Goal: Transaction & Acquisition: Download file/media

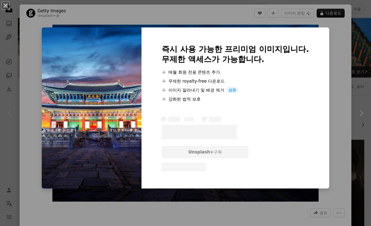
scroll to position [77, 0]
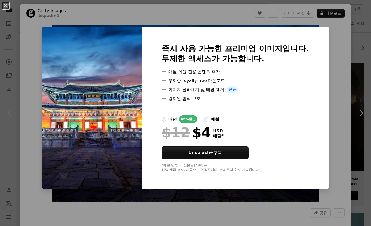
click at [335, 35] on div "An X shape 즉시 사용 가능한 프리미엄 이미지입니다. 무제한 액세스가 가능합니다. A plus sign 매월 회원 전용 콘텐츠 추가 A…" at bounding box center [185, 113] width 371 height 226
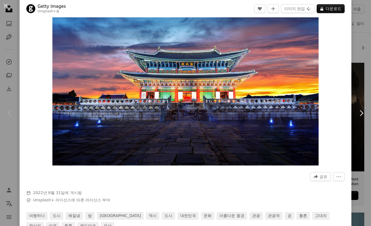
scroll to position [44, 0]
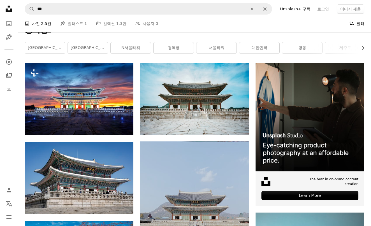
click at [358, 24] on button "Filters 필터" at bounding box center [356, 24] width 15 height 18
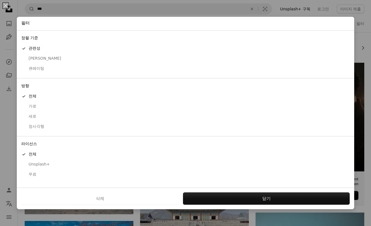
click at [27, 172] on div "무료" at bounding box center [185, 175] width 329 height 6
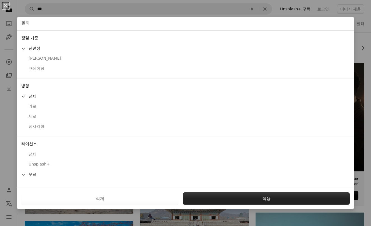
click at [250, 197] on button "적용" at bounding box center [266, 199] width 167 height 12
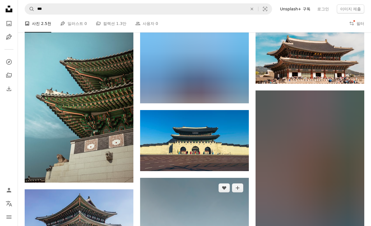
scroll to position [271, 0]
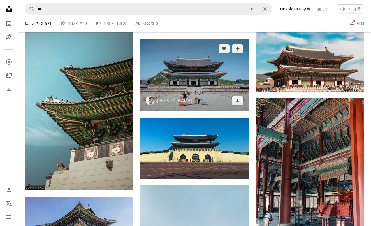
click at [191, 85] on img at bounding box center [194, 75] width 109 height 72
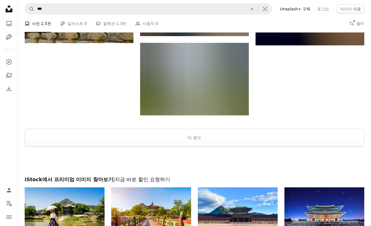
scroll to position [869, 0]
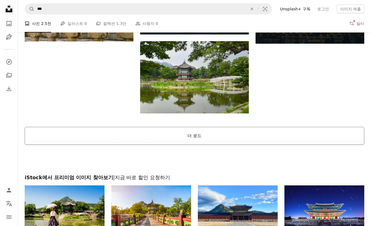
click at [200, 133] on button "더 로드" at bounding box center [195, 136] width 340 height 18
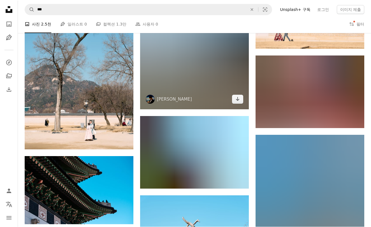
scroll to position [3906, 0]
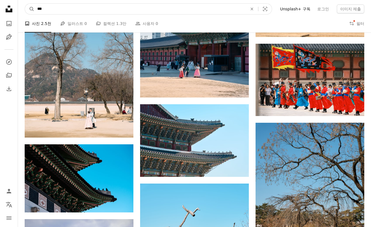
click at [128, 12] on input "***" at bounding box center [140, 9] width 211 height 11
drag, startPoint x: 81, startPoint y: 13, endPoint x: 28, endPoint y: 12, distance: 52.7
click at [28, 12] on form "A magnifying glass *** An X shape Visual search" at bounding box center [149, 8] width 248 height 11
type input "*"
type input "***"
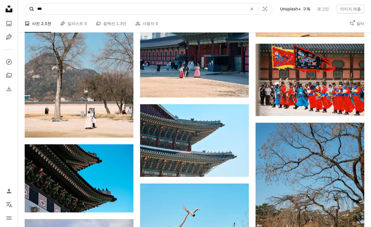
click at [30, 9] on button "A magnifying glass" at bounding box center [30, 9] width 10 height 11
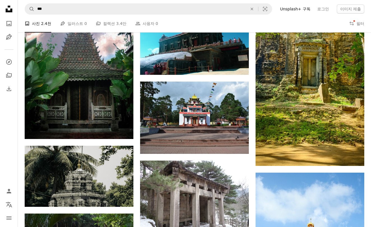
scroll to position [1404, 0]
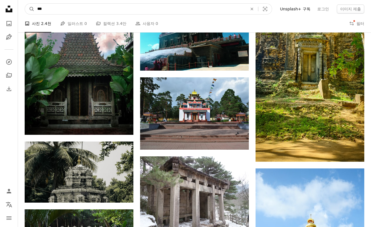
drag, startPoint x: 108, startPoint y: 8, endPoint x: -4, endPoint y: 7, distance: 111.6
type input "*****"
click at [30, 9] on button "A magnifying glass" at bounding box center [30, 9] width 10 height 11
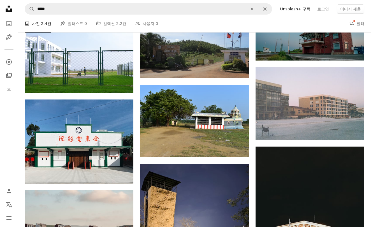
scroll to position [305, 0]
